Goal: Information Seeking & Learning: Understand process/instructions

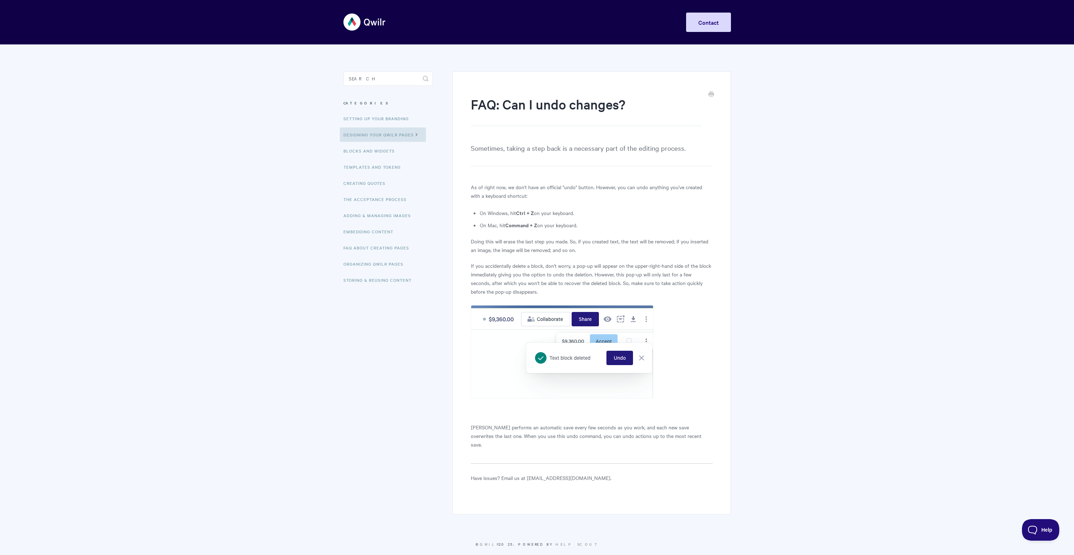
click at [537, 427] on p "Qwilr performs an automatic save every few seconds as you work, and each new sa…" at bounding box center [591, 436] width 241 height 26
